Goal: Task Accomplishment & Management: Use online tool/utility

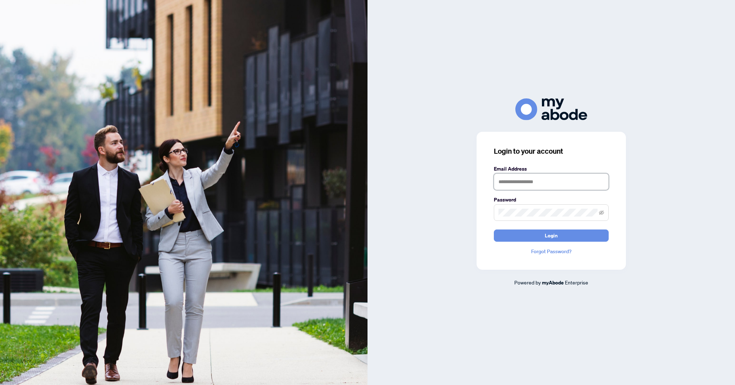
click at [551, 190] on input "text" at bounding box center [551, 181] width 115 height 17
type input "**********"
click at [494, 229] on button "Login" at bounding box center [551, 235] width 115 height 12
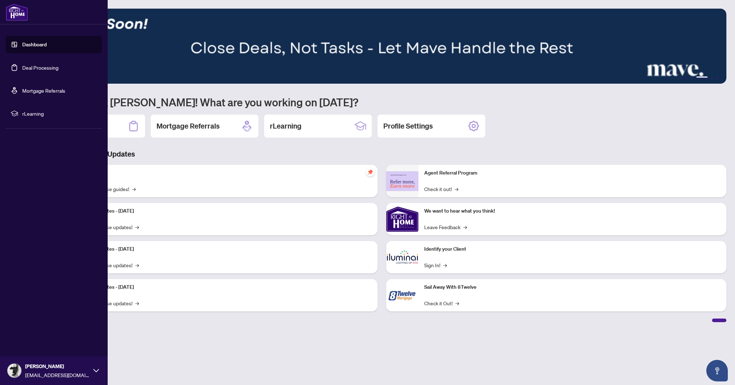
click at [22, 68] on link "Deal Processing" at bounding box center [40, 67] width 36 height 6
